Goal: Transaction & Acquisition: Book appointment/travel/reservation

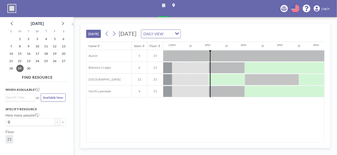
scroll to position [0, 427]
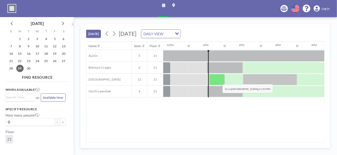
click at [218, 80] on div at bounding box center [217, 79] width 16 height 11
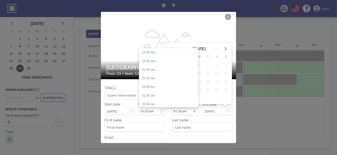
scroll to position [233, 0]
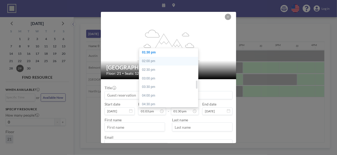
click at [168, 60] on div "02:00 pm" at bounding box center [169, 61] width 61 height 9
type input "02:00 pm"
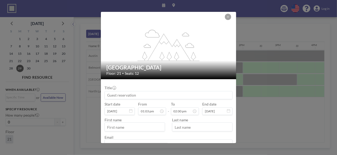
click at [138, 92] on input at bounding box center [168, 95] width 127 height 8
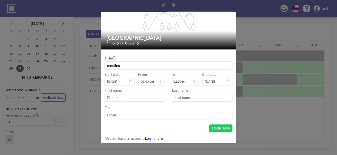
type input "meeting"
click at [126, 97] on input "text" at bounding box center [135, 97] width 60 height 8
type input "[PERSON_NAME]"
click at [124, 113] on input "email" at bounding box center [168, 115] width 127 height 8
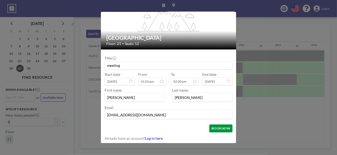
type input "[EMAIL_ADDRESS][DOMAIN_NAME]"
click at [222, 129] on button "BOOK NOW" at bounding box center [220, 128] width 23 height 8
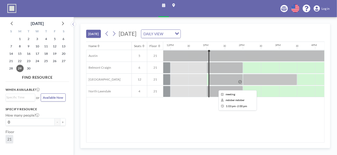
click at [225, 80] on div at bounding box center [226, 79] width 34 height 11
